Goal: Task Accomplishment & Management: Manage account settings

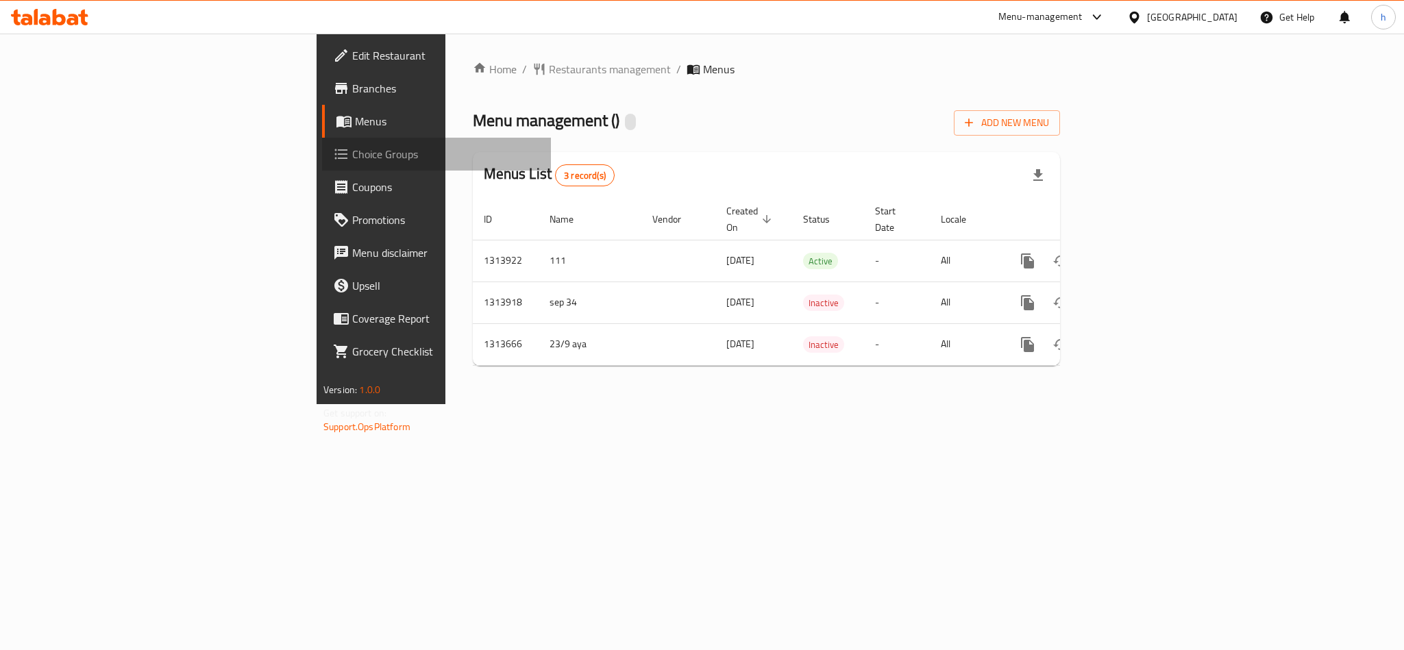
click at [352, 156] on span "Choice Groups" at bounding box center [446, 154] width 188 height 16
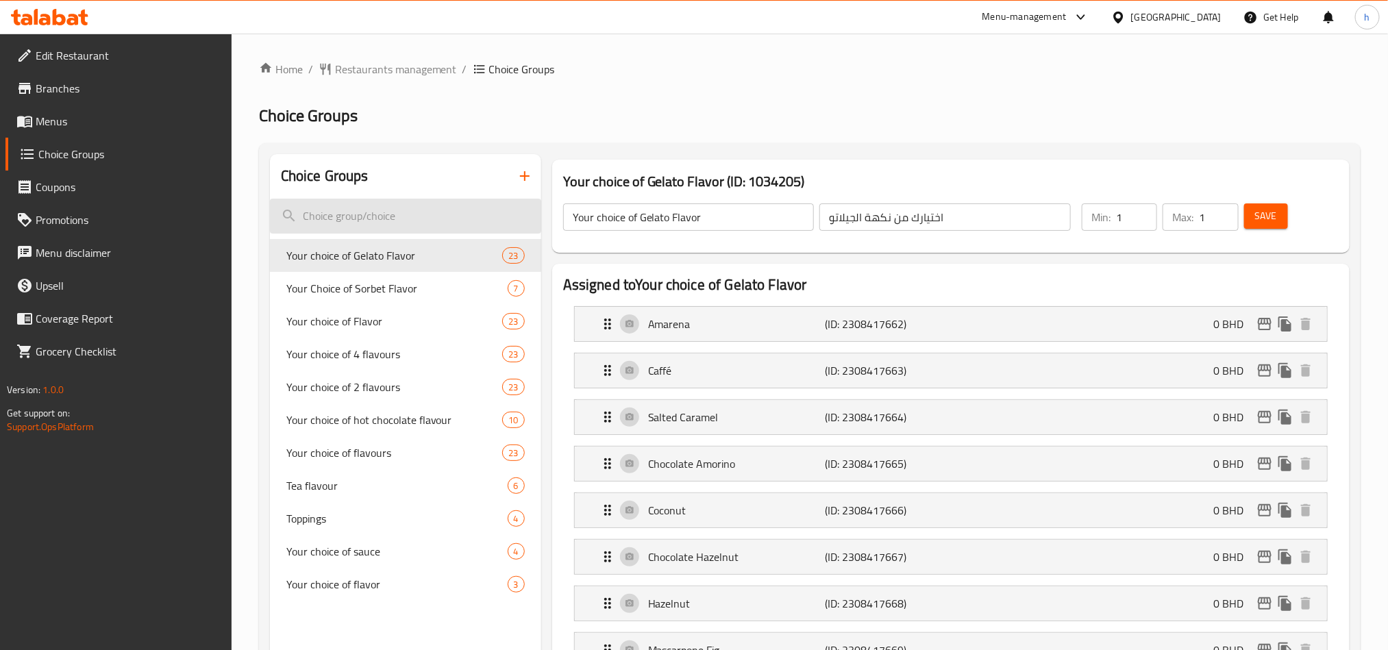
click at [395, 204] on input "search" at bounding box center [405, 216] width 271 height 35
paste input "choice of hot chocolate flavour:"
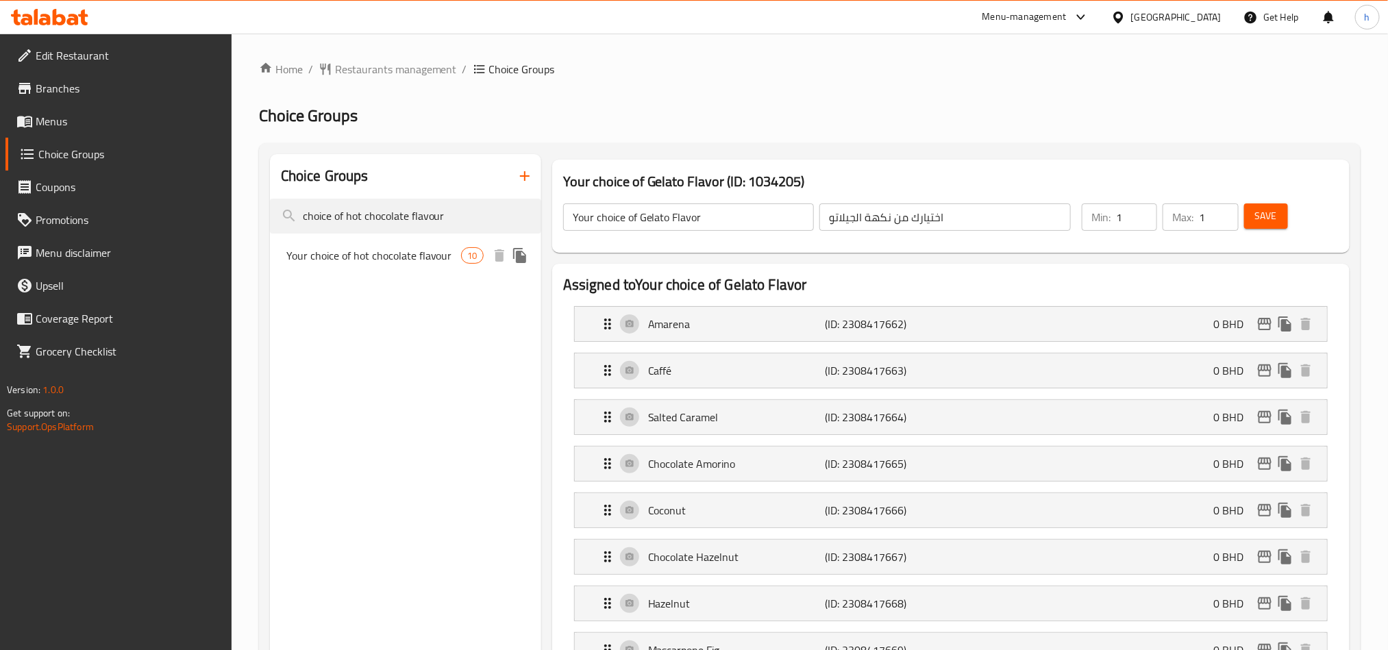
type input "choice of hot chocolate flavour"
click at [453, 255] on span "Your choice of hot chocolate flavour" at bounding box center [373, 255] width 175 height 16
type input "Your choice of hot chocolate flavour"
type input "اختيارك من نكهه الشوكولاته الساخنه"
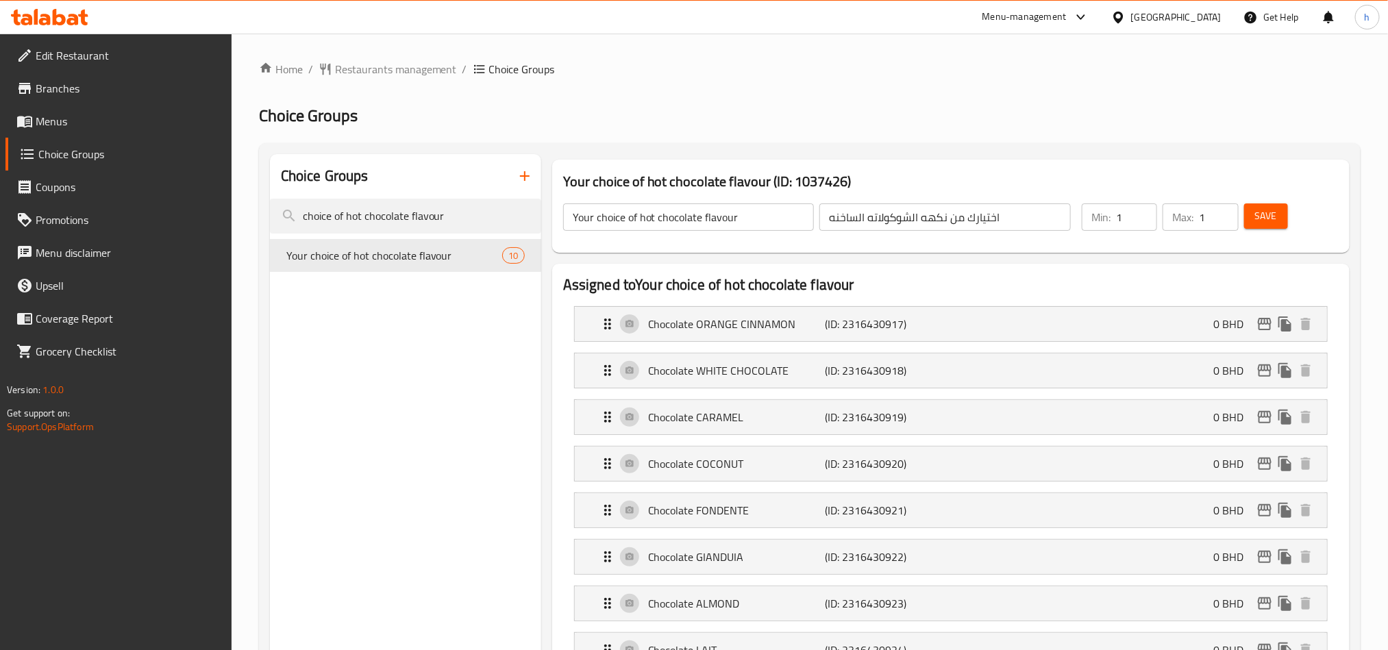
click at [1011, 217] on input "اختيارك من نكهه الشوكولاته الساخنه" at bounding box center [944, 217] width 251 height 27
click at [759, 219] on input "Your choice of hot chocolate flavour" at bounding box center [688, 217] width 251 height 27
click at [1038, 222] on input "اختيارك من نكهه الشوكولاته الساخنه" at bounding box center [944, 217] width 251 height 27
click at [366, 222] on input "choice of hot chocolate flavour" at bounding box center [405, 216] width 271 height 35
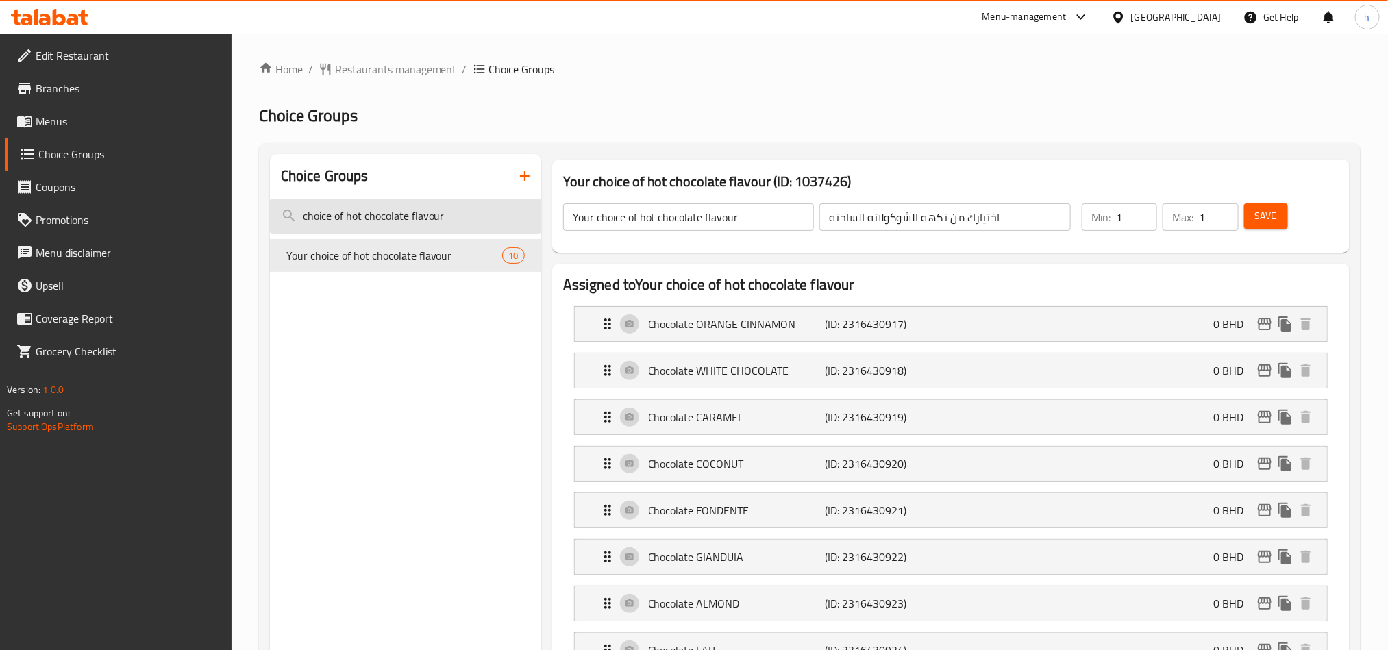
click at [366, 222] on input "choice of hot chocolate flavour" at bounding box center [405, 216] width 271 height 35
paste input "Your choice of sauce"
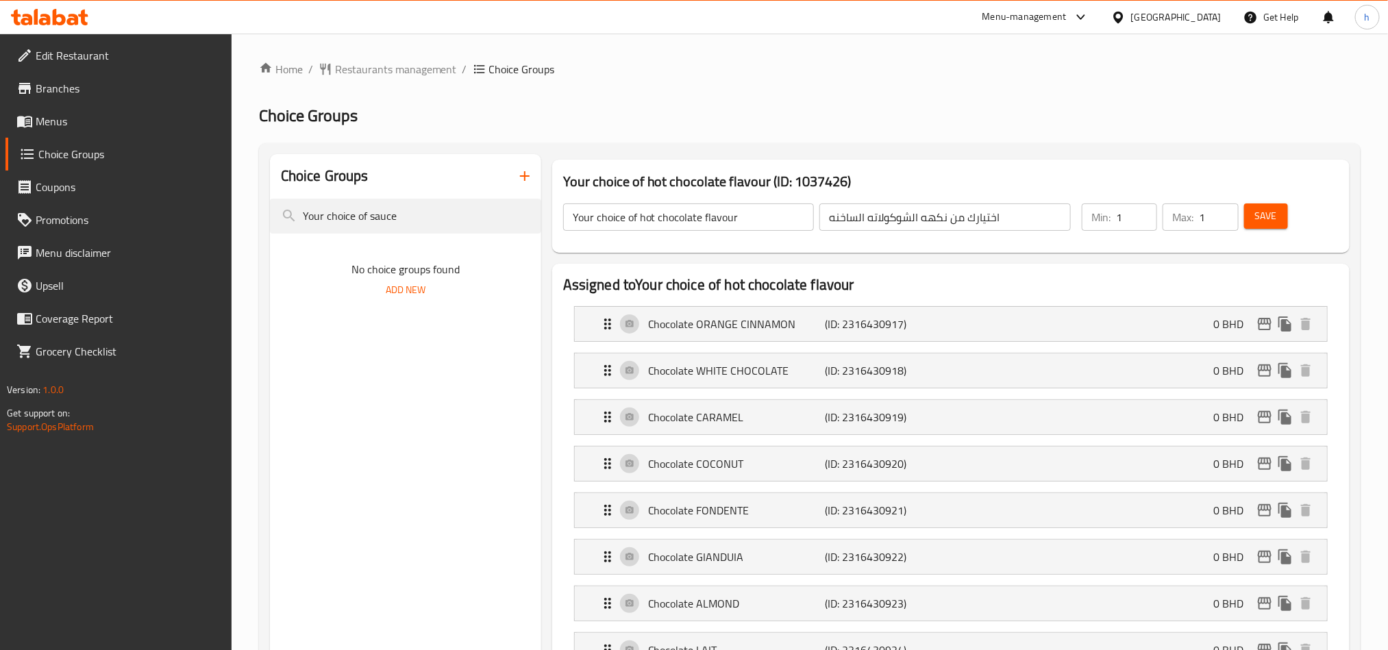
type input "Your choice of sauce"
click at [121, 52] on span "Edit Restaurant" at bounding box center [128, 55] width 185 height 16
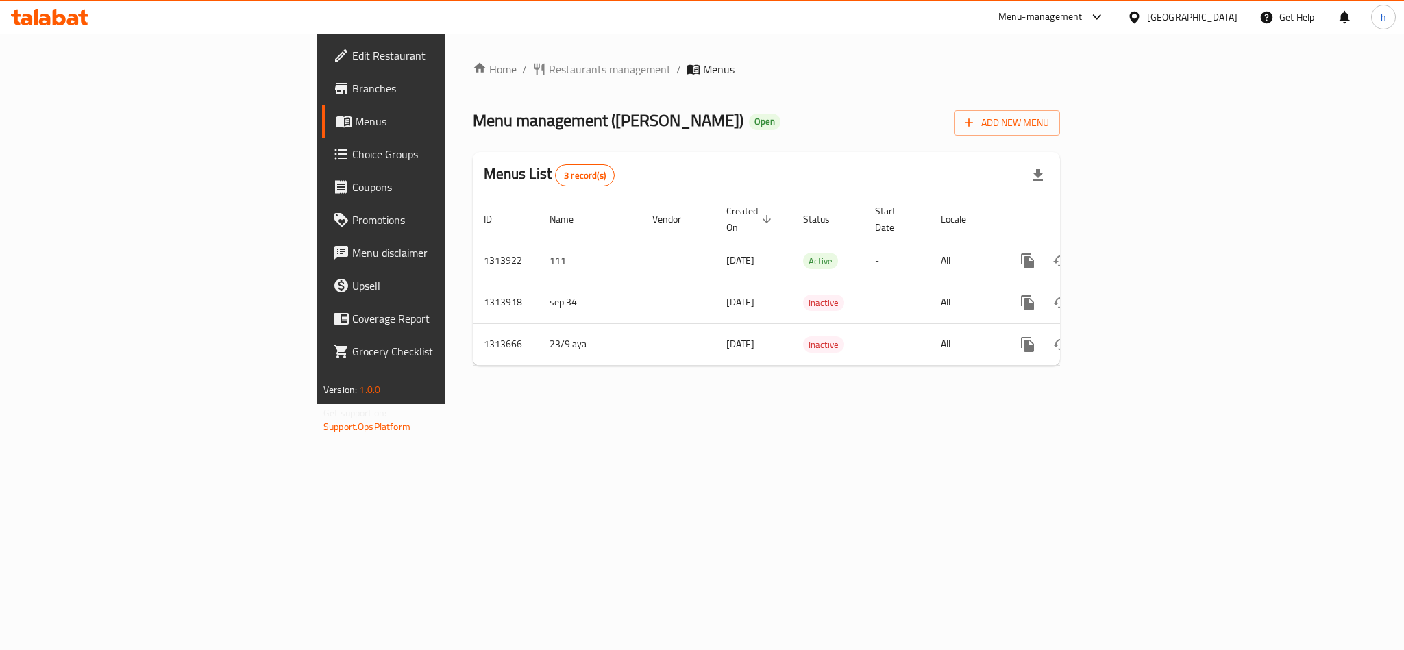
click at [352, 162] on span "Choice Groups" at bounding box center [446, 154] width 188 height 16
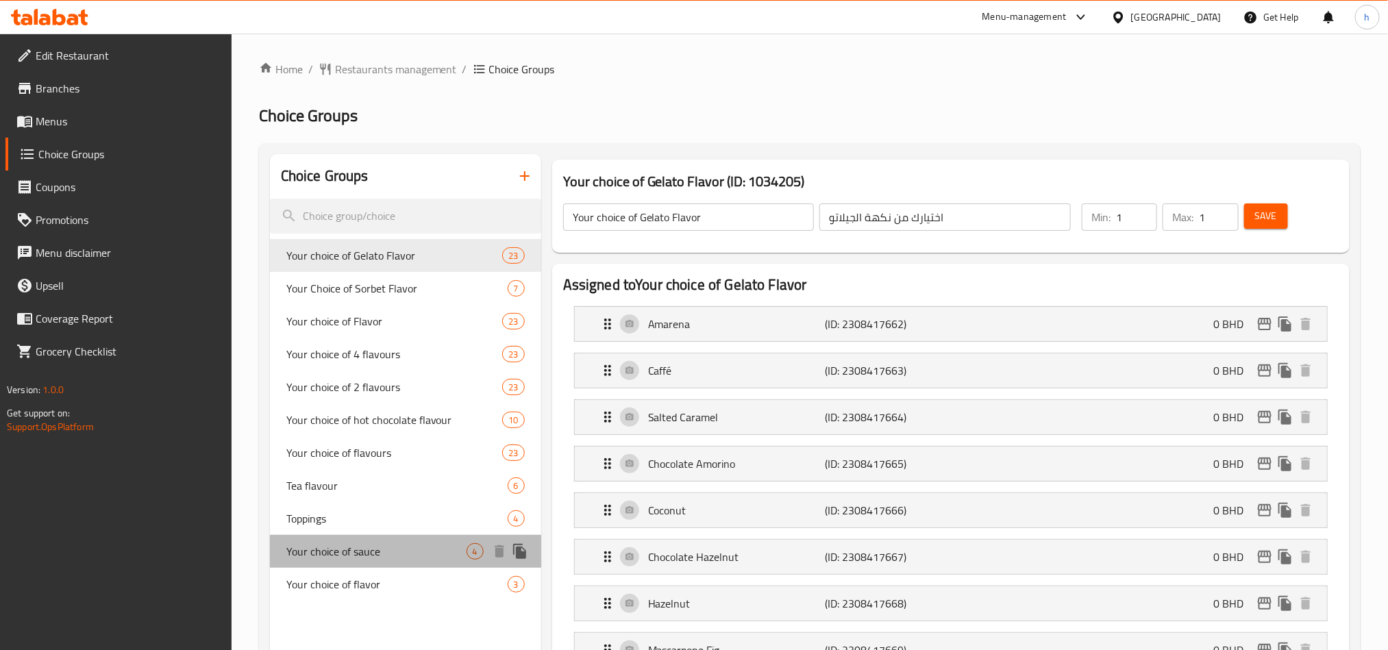
click at [384, 547] on span "Your choice of sauce" at bounding box center [376, 551] width 180 height 16
type input "Your choice of sauce"
type input "اختيارك من الصلصه"
type input "0"
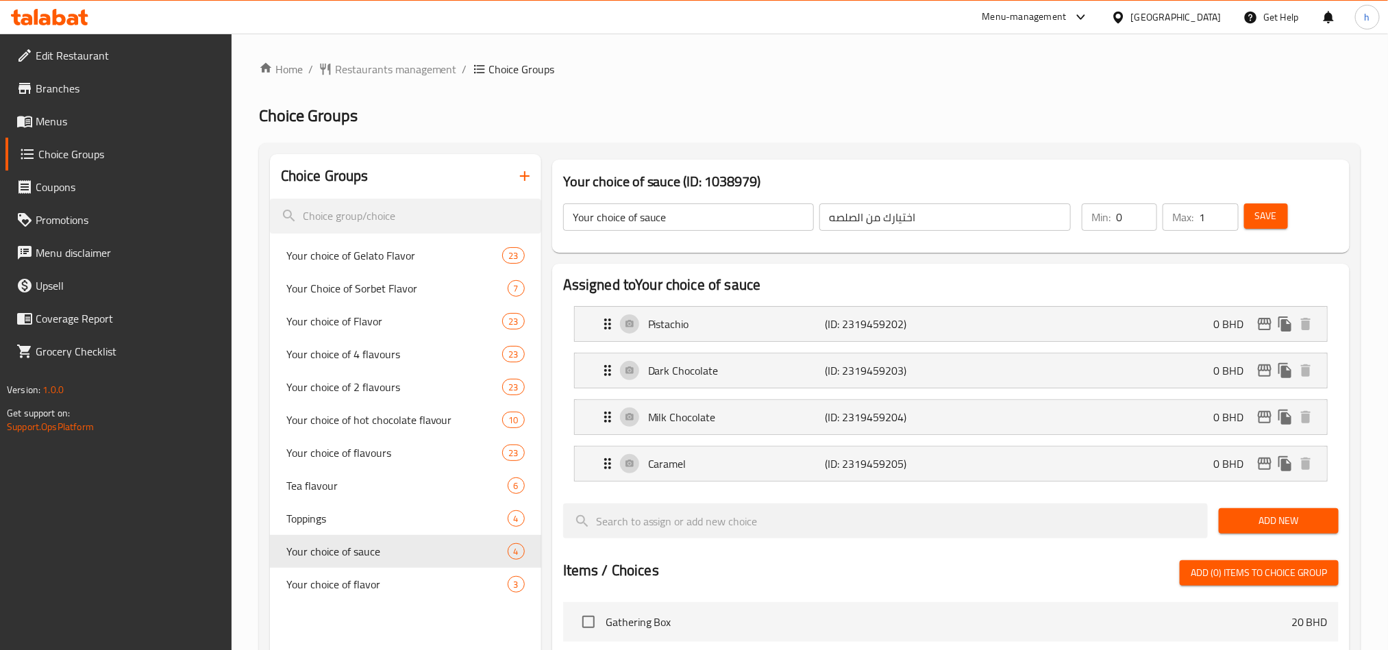
click at [1123, 17] on icon at bounding box center [1118, 17] width 10 height 12
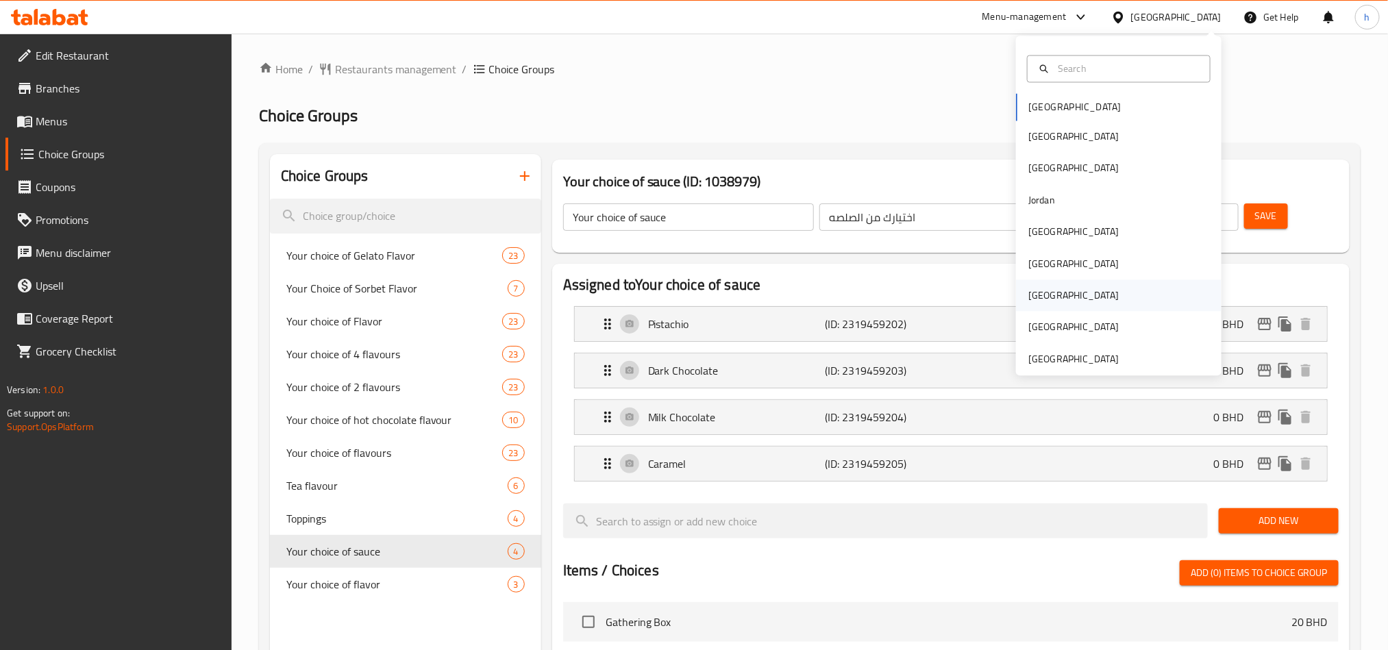
click at [1059, 288] on div "[GEOGRAPHIC_DATA]" at bounding box center [1119, 296] width 206 height 32
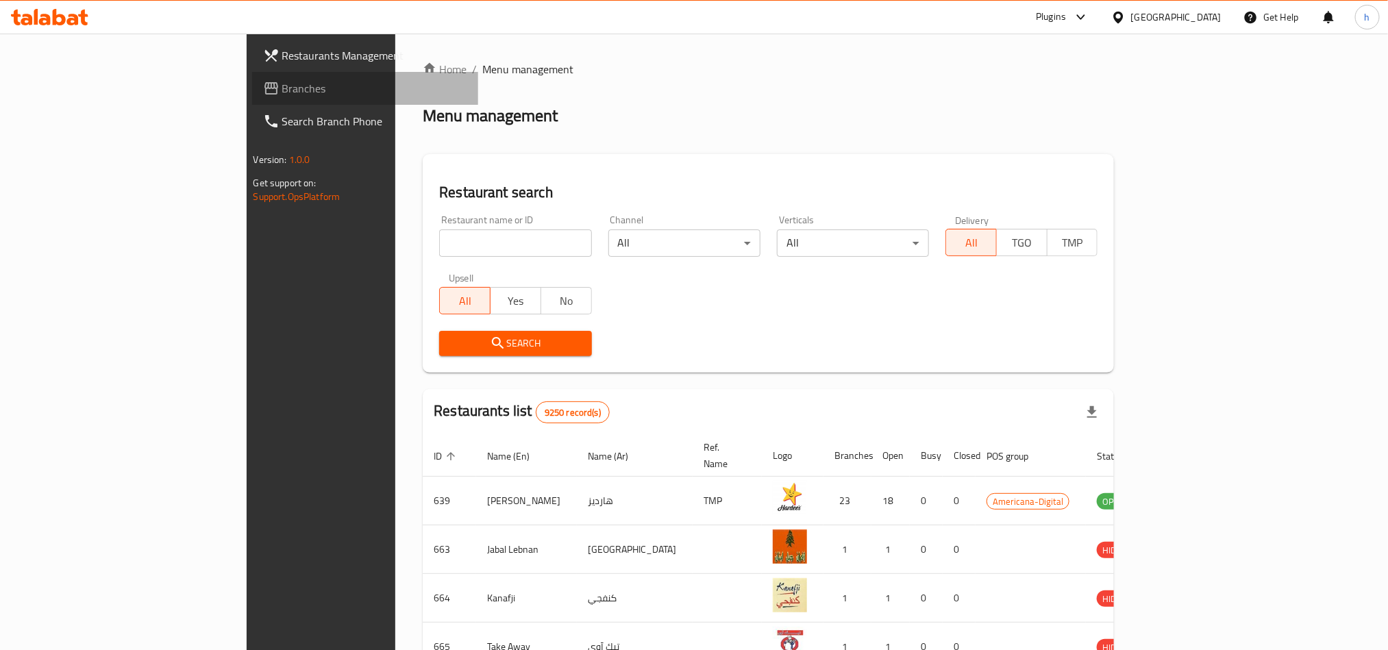
click at [282, 88] on span "Branches" at bounding box center [374, 88] width 185 height 16
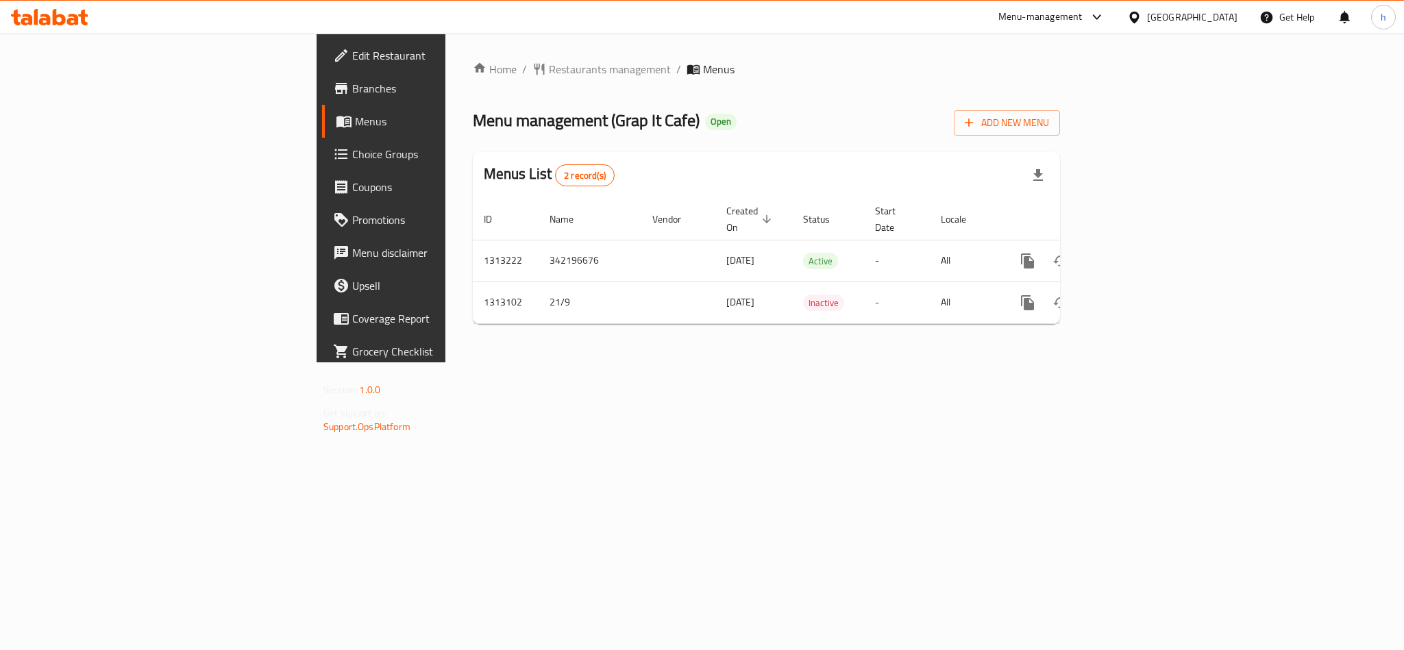
click at [352, 161] on span "Choice Groups" at bounding box center [446, 154] width 188 height 16
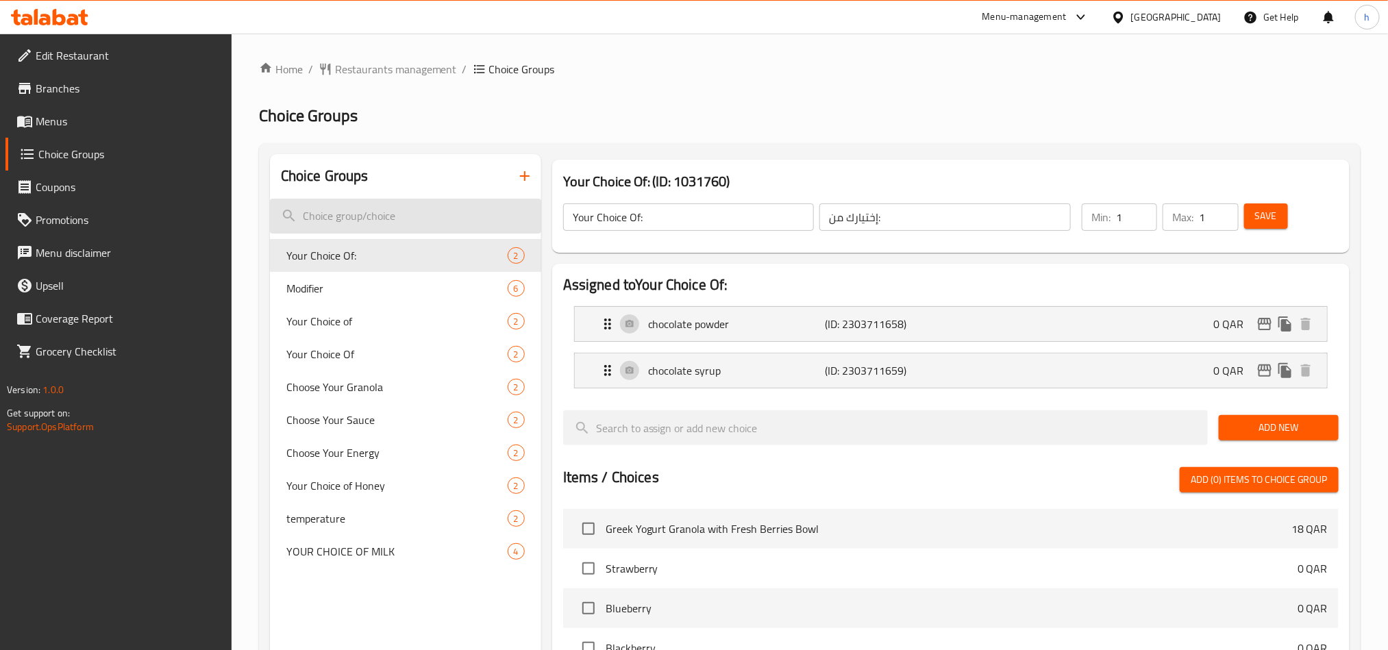
click at [381, 206] on input "search" at bounding box center [405, 216] width 271 height 35
paste input "YOUR CHOICE OF MILK"
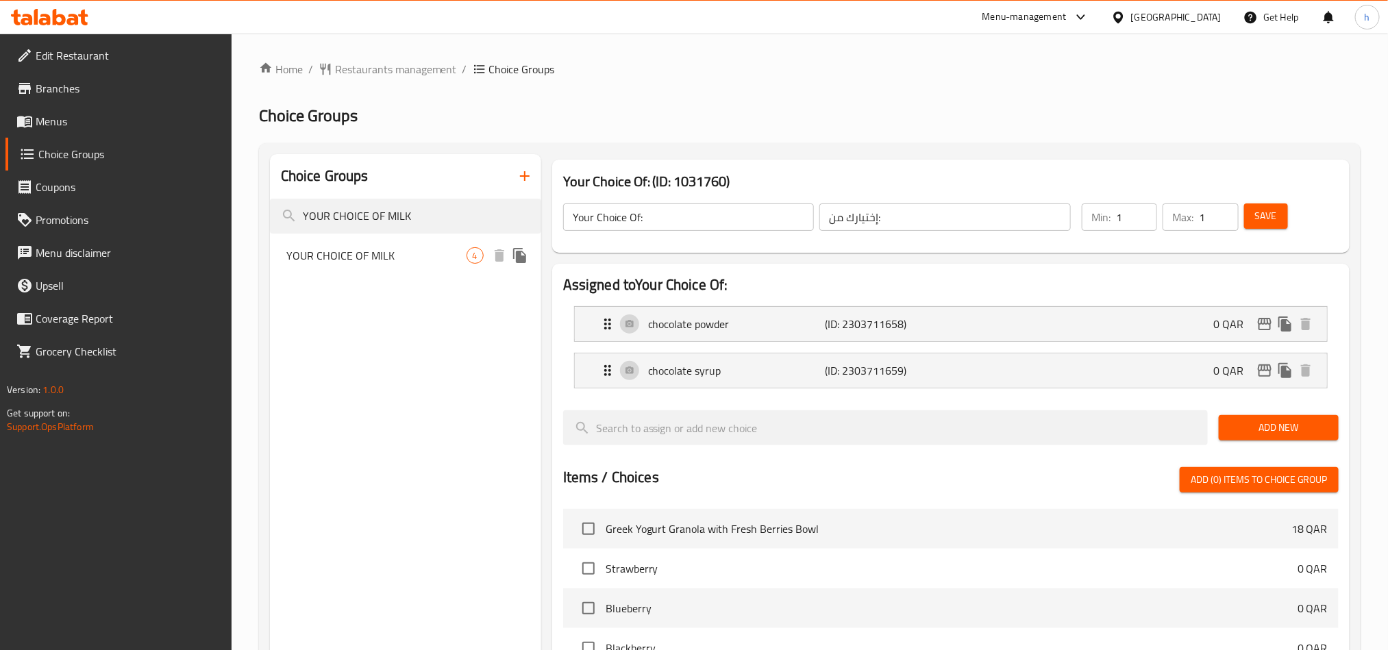
type input "YOUR CHOICE OF MILK"
click at [344, 256] on span "YOUR CHOICE OF MILK" at bounding box center [376, 255] width 180 height 16
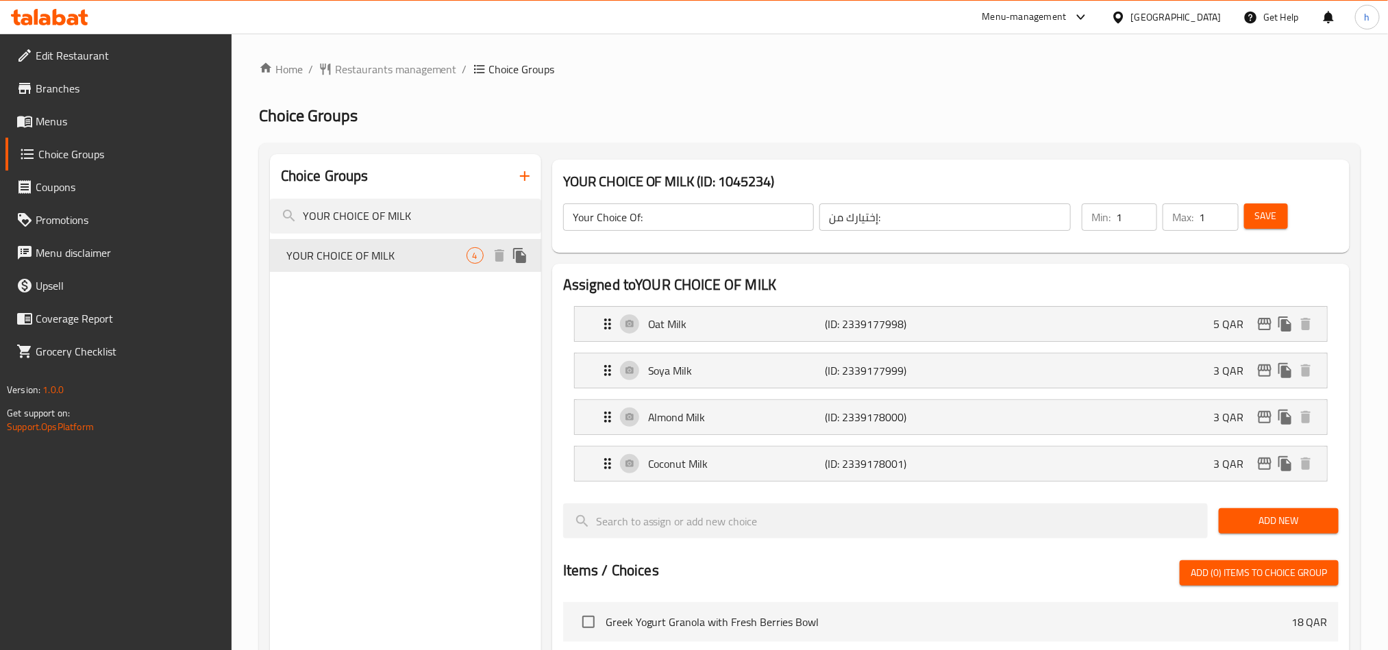
type input "YOUR CHOICE OF MILK"
type input "اختيارك من الحليب"
type input "0"
click at [1126, 13] on icon at bounding box center [1118, 17] width 14 height 14
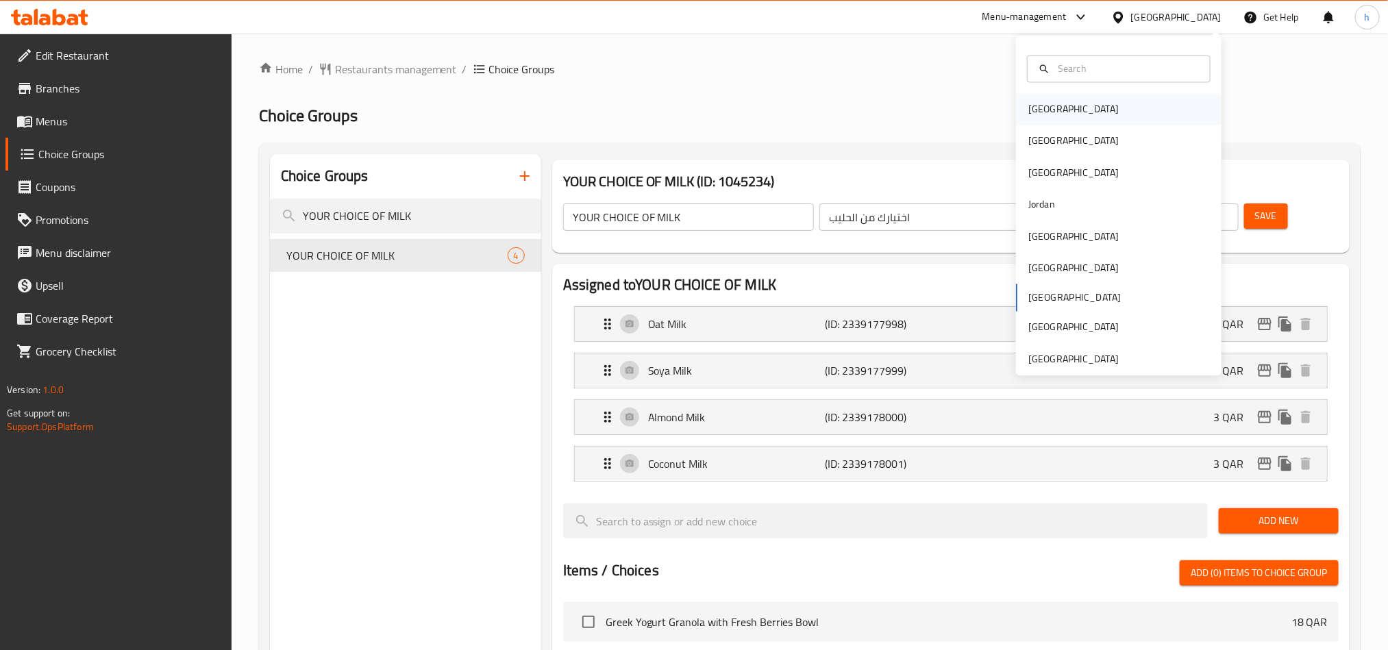
click at [1045, 112] on div "[GEOGRAPHIC_DATA]" at bounding box center [1074, 110] width 112 height 32
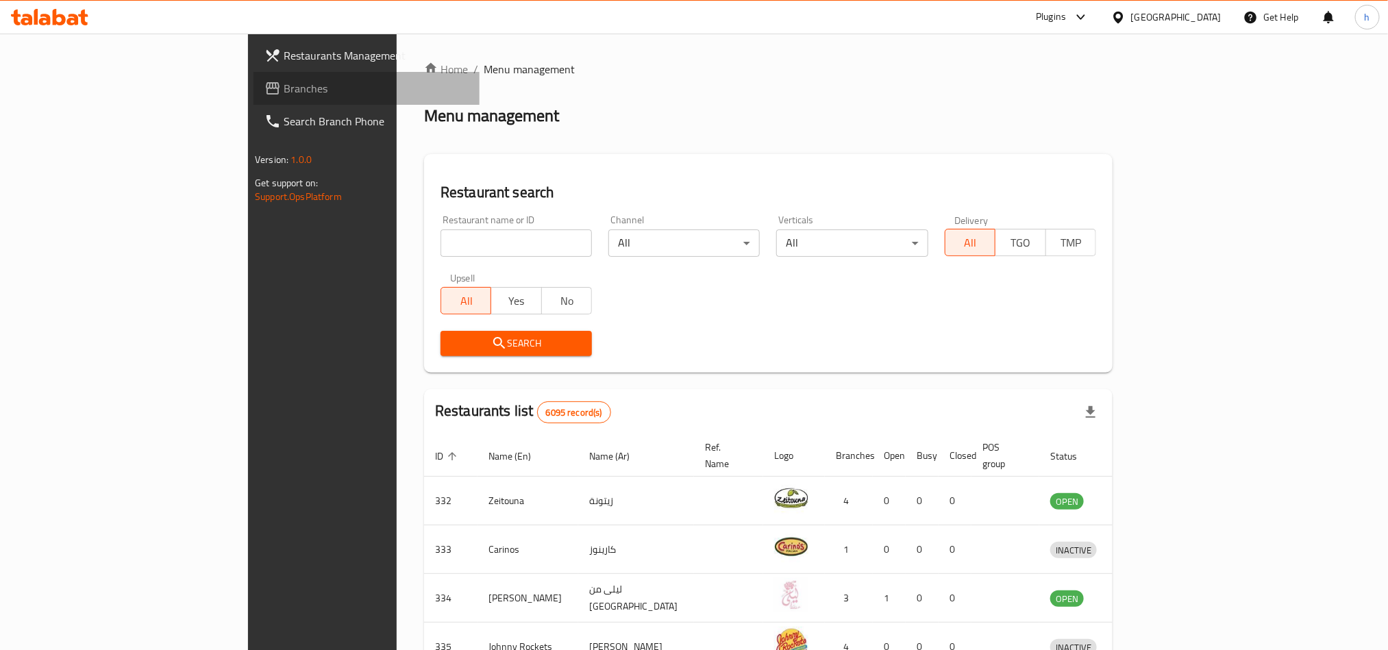
click at [284, 83] on span "Branches" at bounding box center [376, 88] width 185 height 16
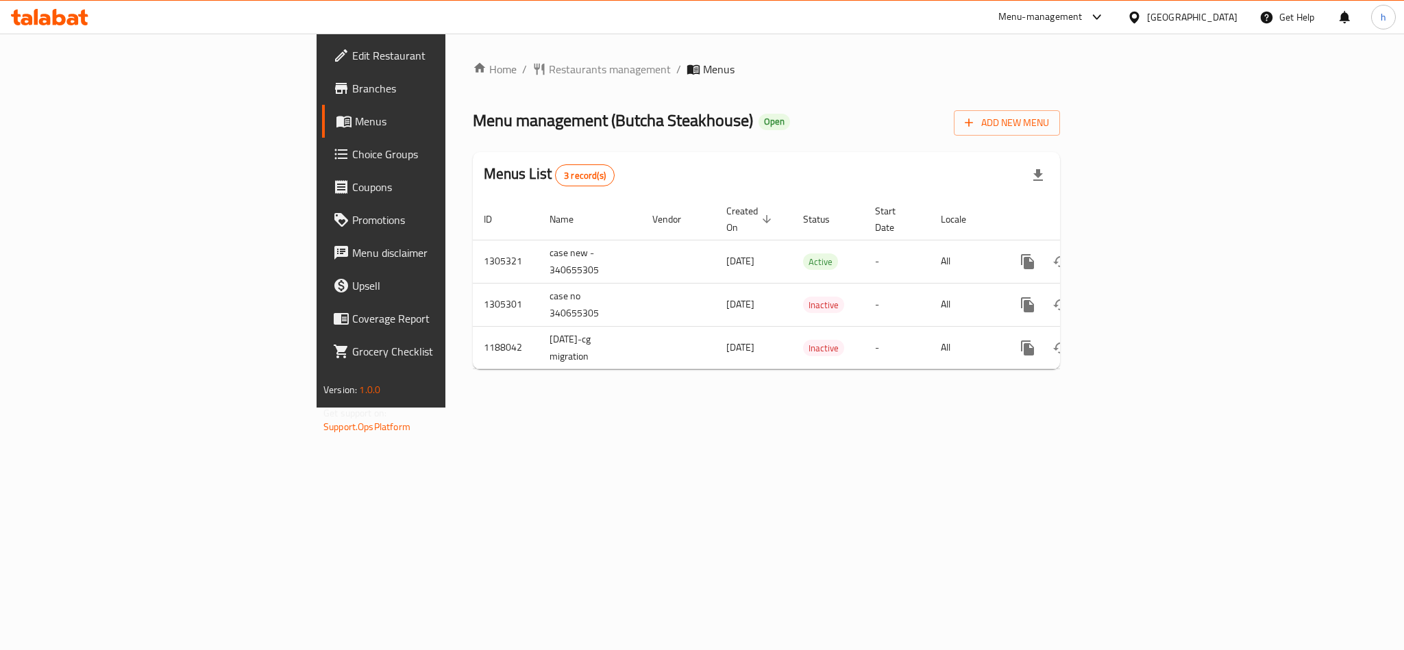
click at [1083, 14] on div "Menu-management" at bounding box center [1040, 17] width 84 height 16
click at [1051, 80] on div "Global Quality Control Center" at bounding box center [1038, 93] width 142 height 32
